Goal: Information Seeking & Learning: Learn about a topic

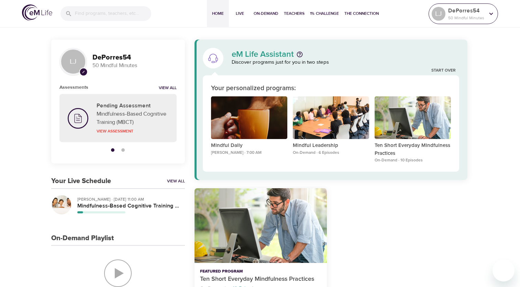
click at [486, 15] on div "DePorres54 50 Mindful Minutes" at bounding box center [466, 13] width 39 height 17
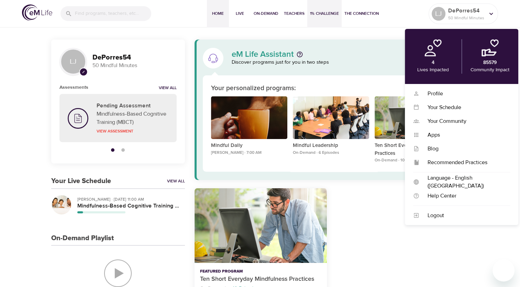
click at [330, 27] on button "1% Challenge" at bounding box center [324, 14] width 34 height 28
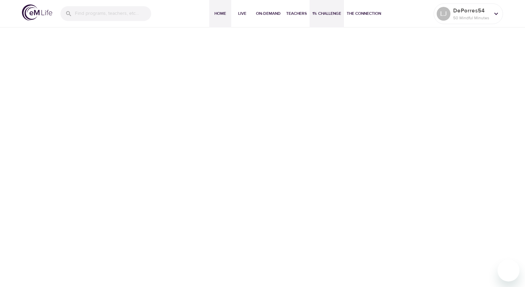
click at [219, 12] on span "Home" at bounding box center [220, 13] width 17 height 7
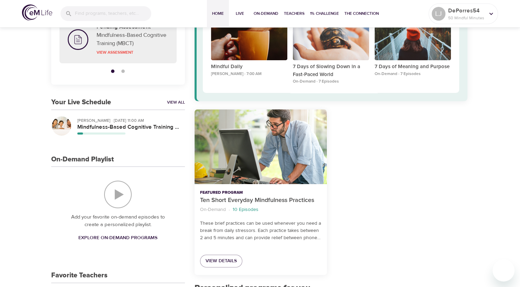
scroll to position [138, 0]
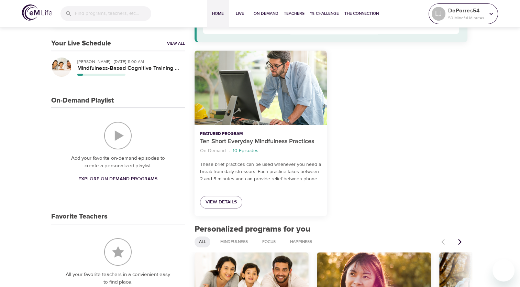
click at [472, 12] on p "DePorres54" at bounding box center [466, 11] width 36 height 8
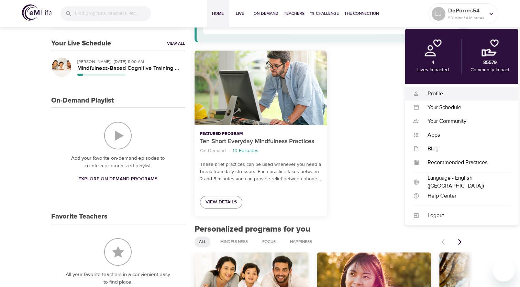
click at [442, 98] on div "Profile Profile" at bounding box center [461, 94] width 113 height 14
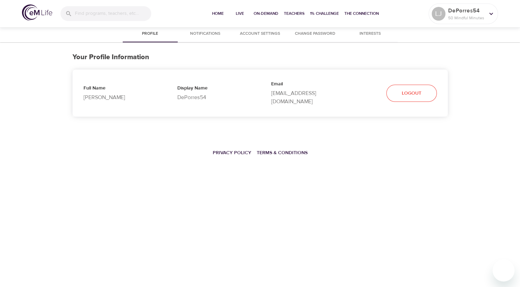
select select "10"
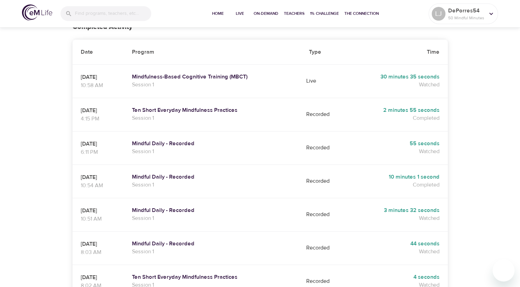
scroll to position [34, 0]
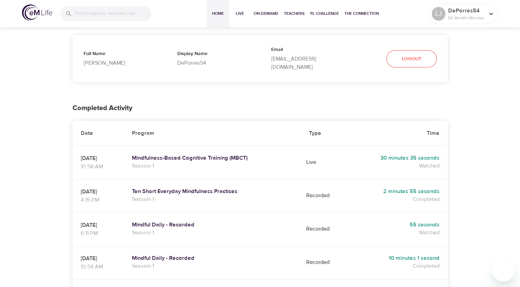
click at [220, 14] on span "Home" at bounding box center [218, 13] width 17 height 7
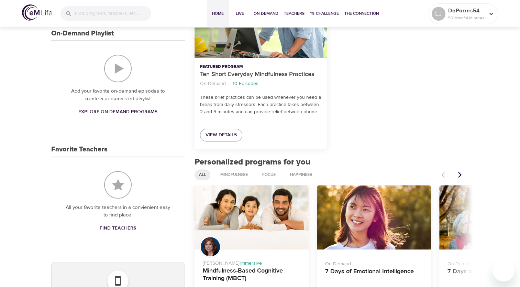
scroll to position [206, 0]
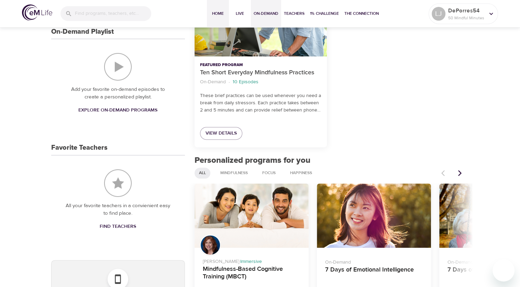
click at [258, 12] on span "On-Demand" at bounding box center [266, 13] width 25 height 7
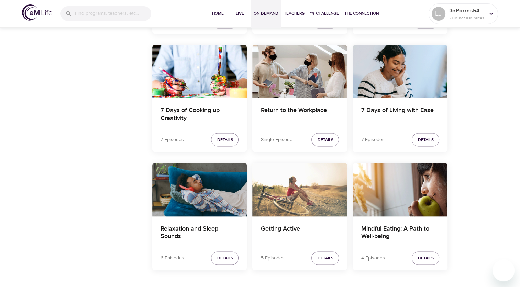
scroll to position [1352, 0]
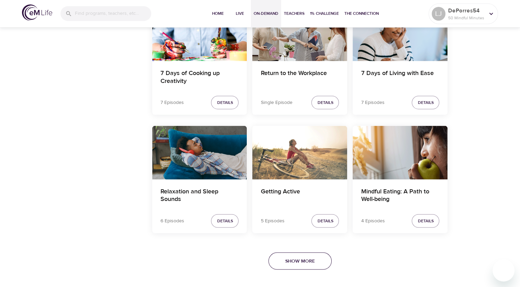
click at [308, 258] on span "Show More" at bounding box center [300, 261] width 30 height 9
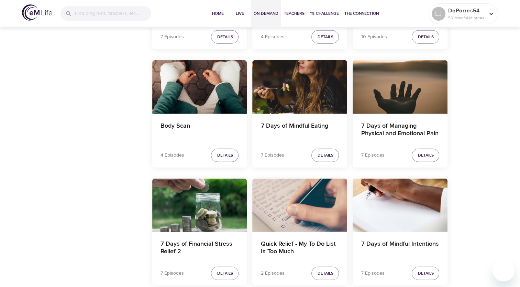
scroll to position [2005, 0]
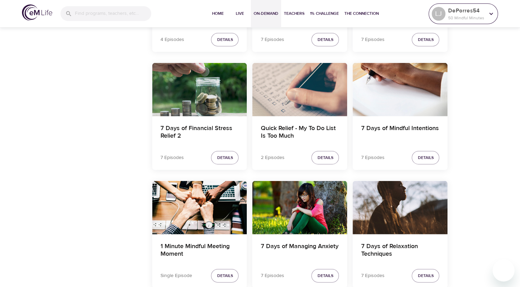
click at [458, 17] on p "50 Mindful Minutes" at bounding box center [466, 18] width 36 height 6
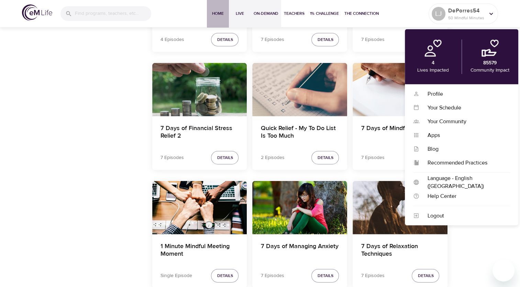
drag, startPoint x: 222, startPoint y: 13, endPoint x: 230, endPoint y: 14, distance: 7.9
click at [222, 13] on span "Home" at bounding box center [218, 13] width 17 height 7
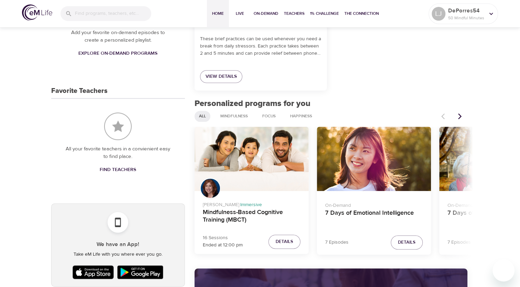
scroll to position [275, 0]
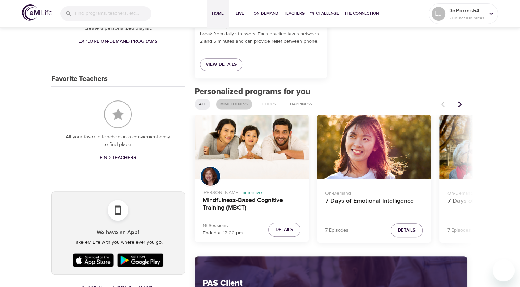
click at [237, 103] on span "Mindfulness" at bounding box center [234, 104] width 36 height 6
click at [462, 105] on icon "Next items" at bounding box center [460, 104] width 7 height 7
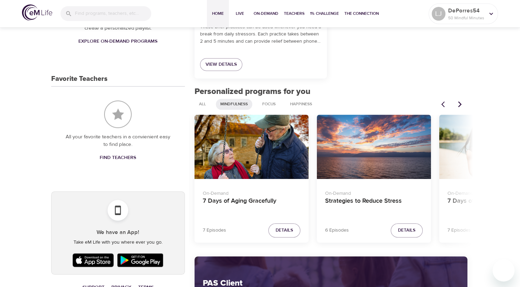
click at [462, 105] on icon "Next items" at bounding box center [460, 104] width 7 height 7
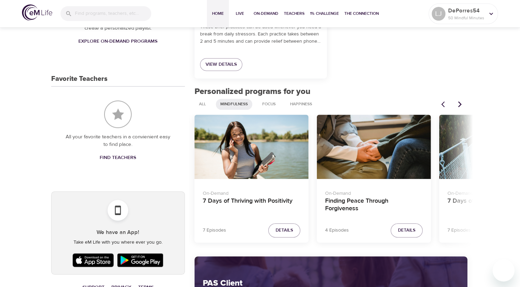
click at [462, 105] on icon "Next items" at bounding box center [460, 104] width 7 height 7
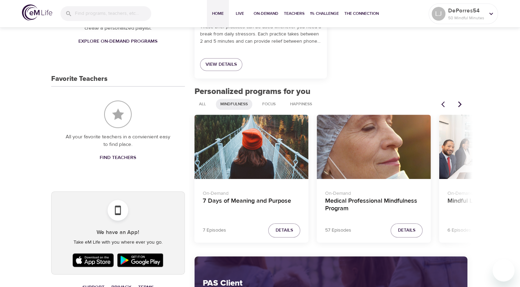
click at [462, 105] on icon "Next items" at bounding box center [460, 104] width 7 height 7
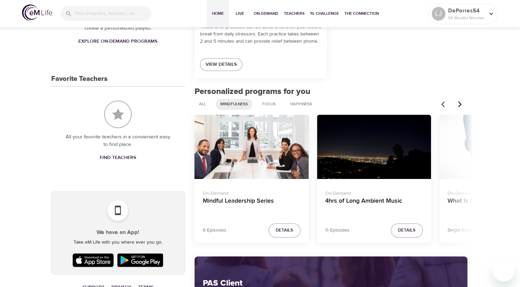
click at [462, 105] on icon "Next items" at bounding box center [460, 104] width 7 height 7
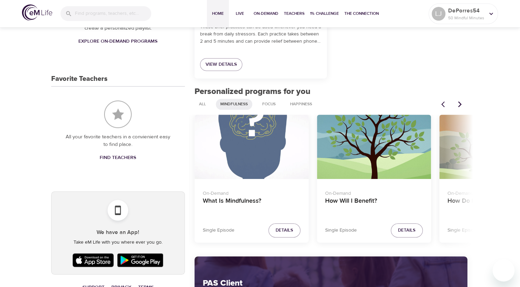
click at [462, 105] on icon "Next items" at bounding box center [460, 104] width 7 height 7
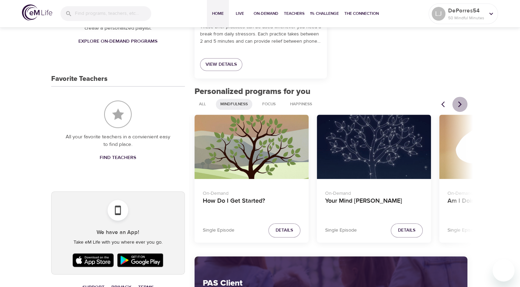
click at [462, 105] on icon "Next items" at bounding box center [460, 104] width 7 height 7
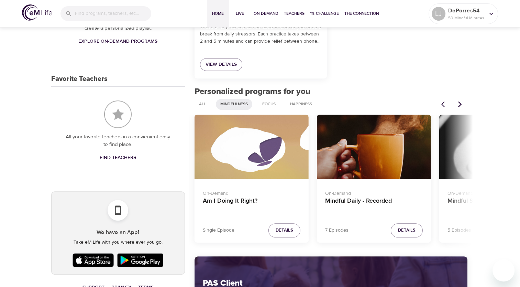
click at [462, 105] on icon "Next items" at bounding box center [460, 104] width 7 height 7
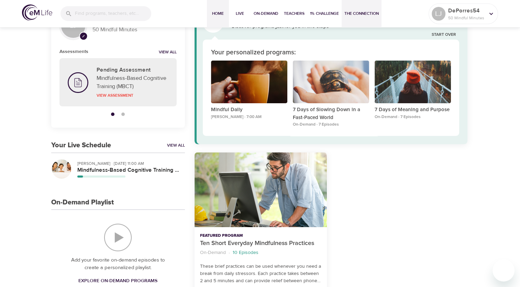
scroll to position [34, 0]
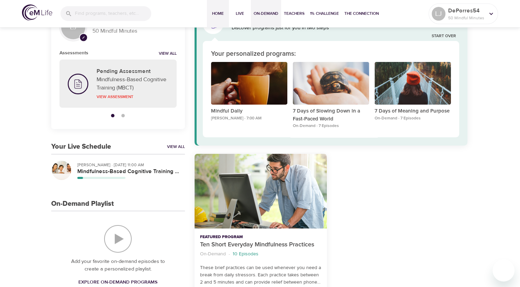
click at [267, 13] on span "On-Demand" at bounding box center [266, 13] width 25 height 7
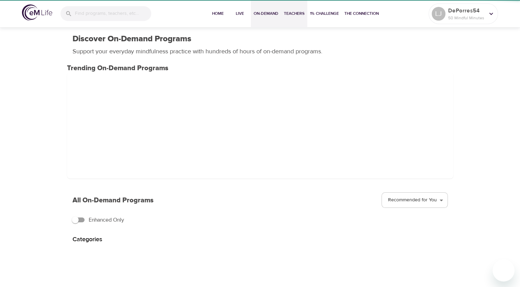
click at [296, 14] on span "Teachers" at bounding box center [294, 13] width 21 height 7
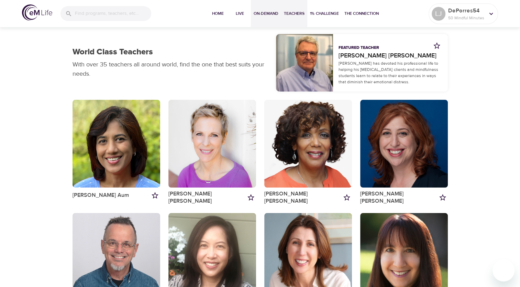
click at [255, 13] on span "On-Demand" at bounding box center [266, 13] width 25 height 7
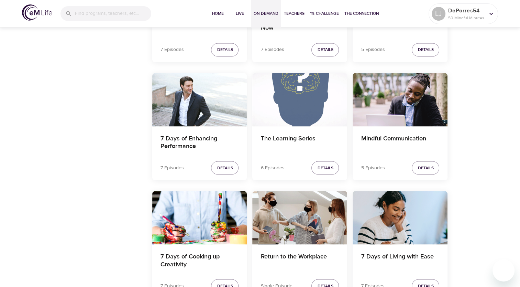
scroll to position [1352, 0]
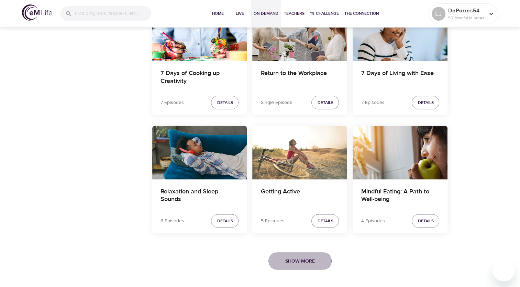
drag, startPoint x: 288, startPoint y: 255, endPoint x: 291, endPoint y: 236, distance: 19.5
click at [288, 257] on span "Show More" at bounding box center [300, 261] width 30 height 9
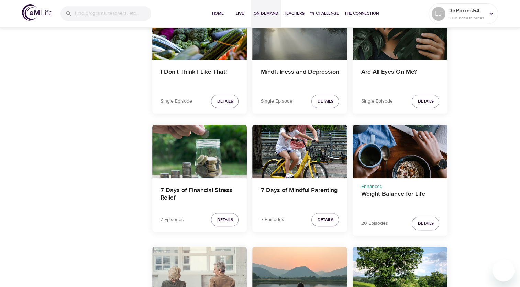
scroll to position [2899, 0]
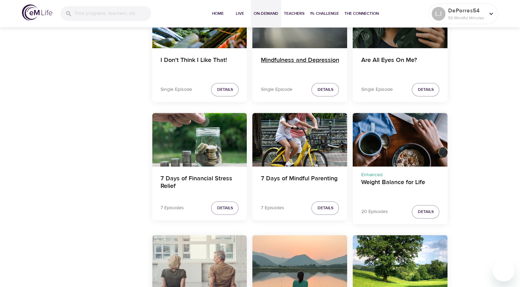
click at [294, 66] on h4 "Mindfulness and Depression" at bounding box center [300, 64] width 78 height 17
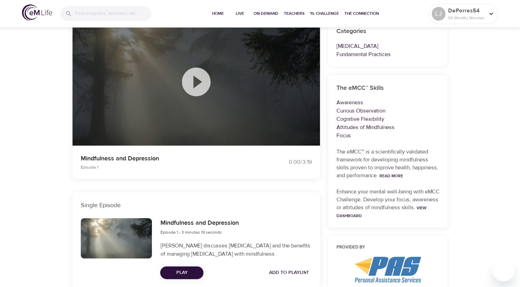
scroll to position [15, 0]
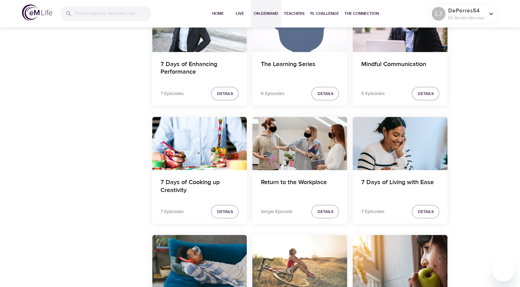
scroll to position [1352, 0]
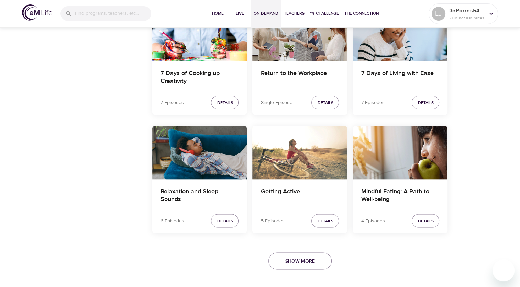
drag, startPoint x: 492, startPoint y: 153, endPoint x: 512, endPoint y: 238, distance: 87.1
drag, startPoint x: 292, startPoint y: 258, endPoint x: 295, endPoint y: 230, distance: 27.7
click at [292, 258] on span "Show More" at bounding box center [300, 261] width 30 height 9
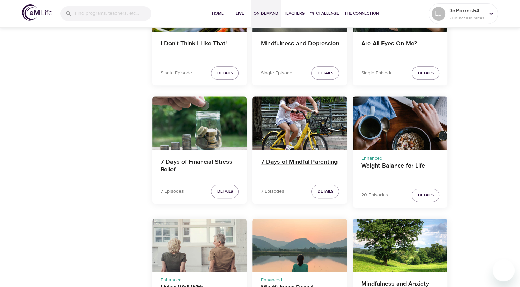
scroll to position [2899, 0]
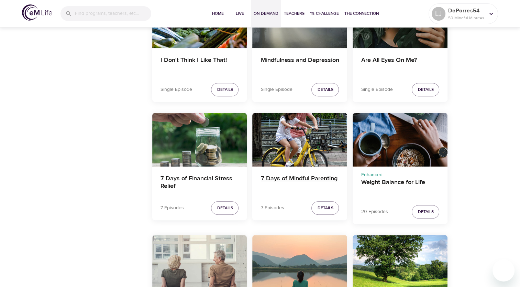
click at [307, 175] on h4 "7 Days of Mindful Parenting" at bounding box center [300, 183] width 78 height 17
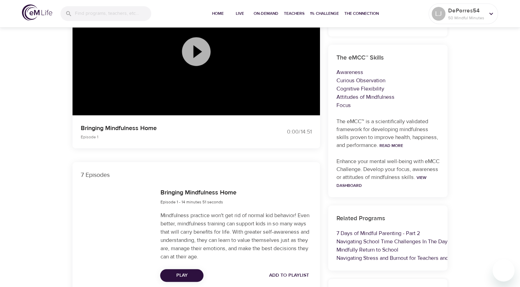
scroll to position [130, 0]
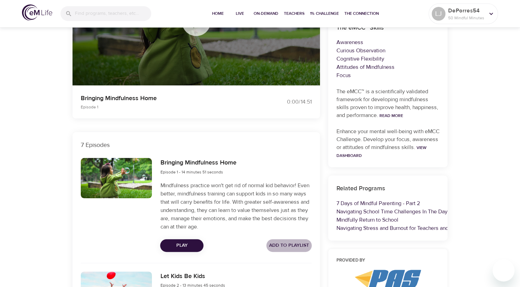
click at [287, 244] on span "Add to Playlist" at bounding box center [289, 245] width 40 height 9
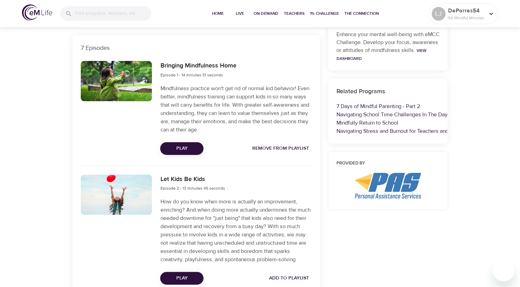
scroll to position [302, 0]
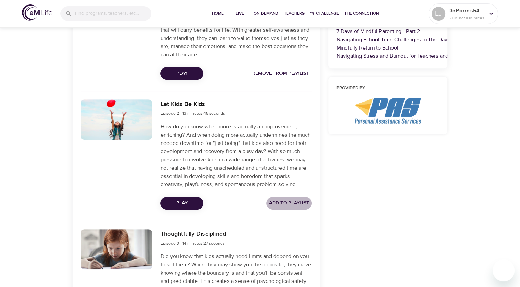
click at [293, 207] on span "Add to Playlist" at bounding box center [289, 203] width 40 height 9
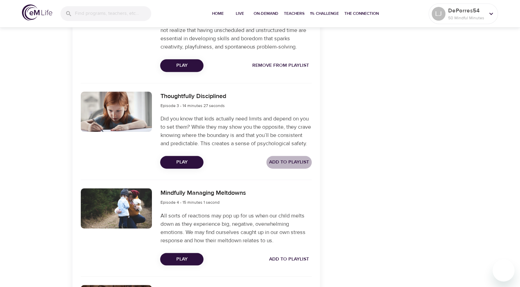
click at [292, 166] on span "Add to Playlist" at bounding box center [289, 162] width 40 height 9
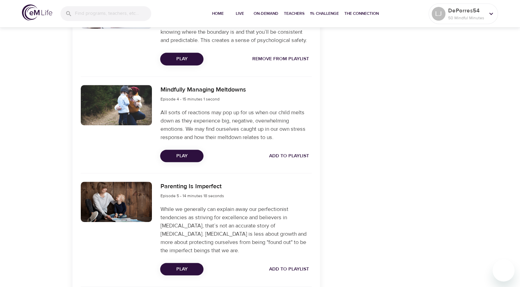
click at [294, 160] on span "Add to Playlist" at bounding box center [289, 156] width 40 height 9
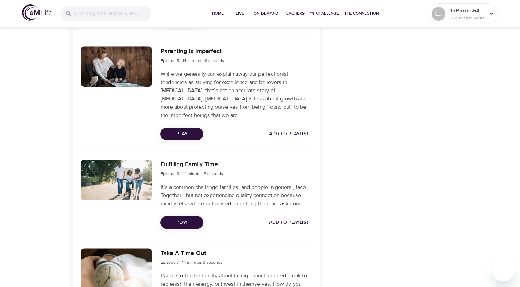
scroll to position [680, 0]
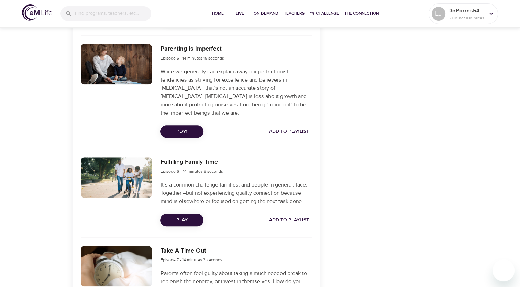
click at [289, 138] on button "Add to Playlist" at bounding box center [288, 131] width 45 height 13
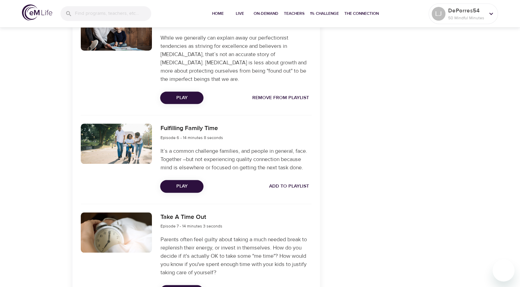
scroll to position [715, 0]
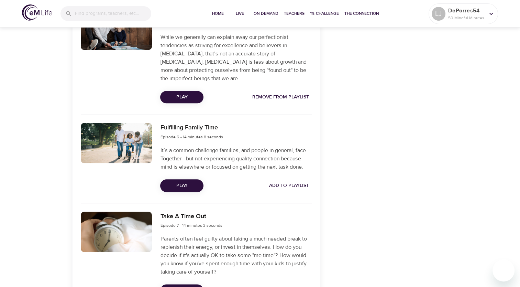
click at [290, 192] on button "Add to Playlist" at bounding box center [288, 185] width 45 height 13
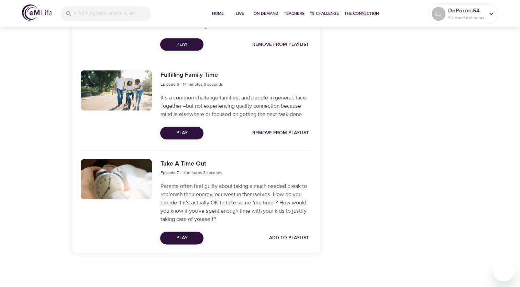
scroll to position [783, 0]
click at [294, 239] on span "Add to Playlist" at bounding box center [289, 237] width 40 height 9
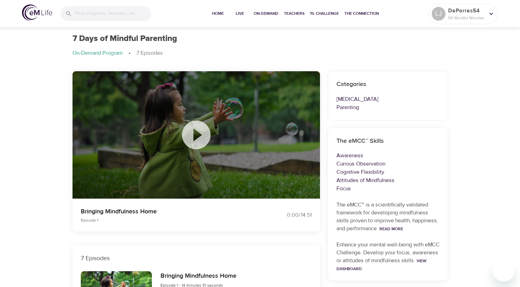
scroll to position [0, 0]
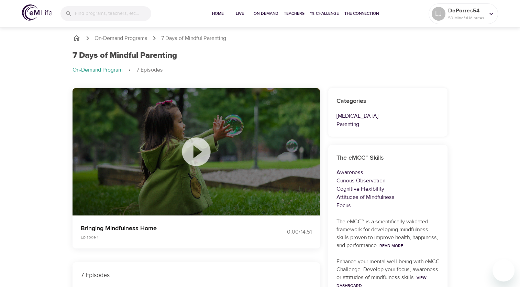
drag, startPoint x: 353, startPoint y: 232, endPoint x: 304, endPoint y: 115, distance: 127.2
click at [349, 10] on span "The Connection" at bounding box center [362, 13] width 34 height 7
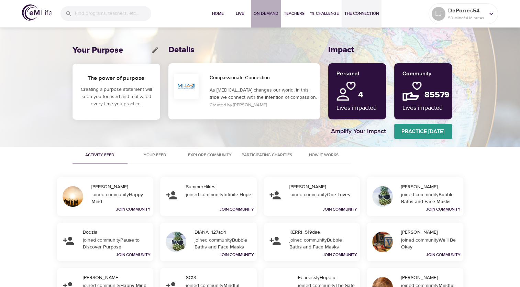
click at [274, 12] on span "On-Demand" at bounding box center [266, 13] width 25 height 7
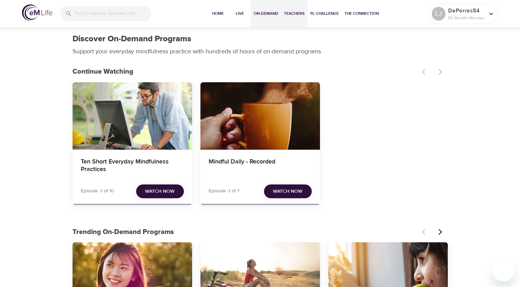
click at [295, 15] on span "Teachers" at bounding box center [294, 13] width 21 height 7
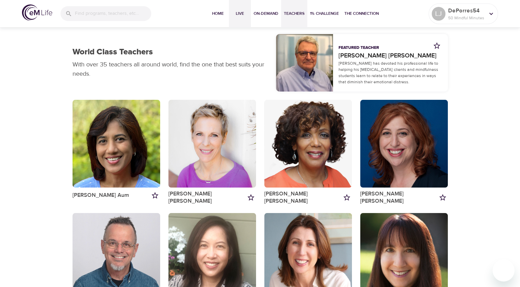
click at [233, 15] on span "Live" at bounding box center [240, 13] width 17 height 7
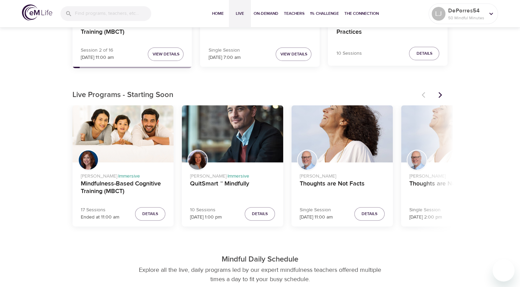
scroll to position [172, 0]
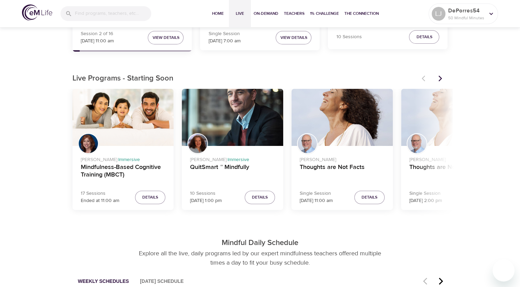
click at [440, 78] on icon "Next items" at bounding box center [439, 79] width 3 height 6
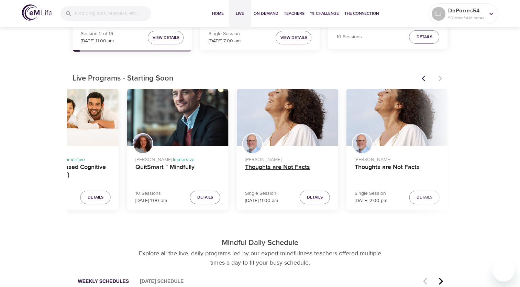
click at [293, 172] on h4 "Thoughts are Not Facts" at bounding box center [287, 171] width 85 height 17
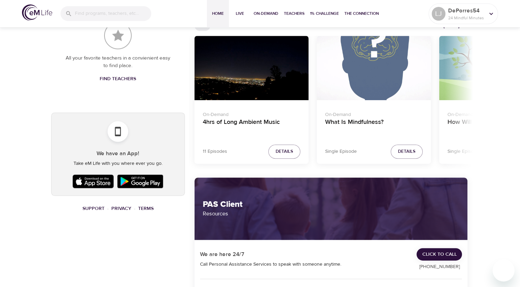
scroll to position [354, 0]
